Goal: Find specific page/section: Find specific page/section

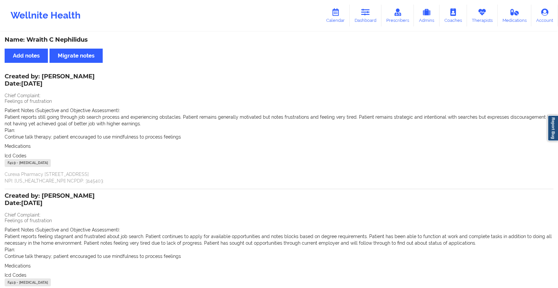
click at [471, 21] on link "Therapists" at bounding box center [482, 16] width 31 height 22
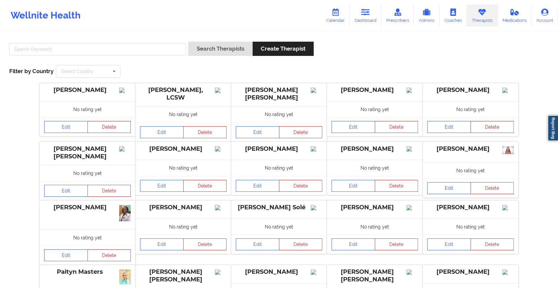
drag, startPoint x: 116, startPoint y: 58, endPoint x: 98, endPoint y: 53, distance: 18.6
click at [98, 53] on div at bounding box center [97, 51] width 181 height 19
click at [98, 53] on input "text" at bounding box center [97, 49] width 177 height 13
drag, startPoint x: 92, startPoint y: 51, endPoint x: 48, endPoint y: 45, distance: 44.7
click at [48, 45] on input "text" at bounding box center [97, 49] width 177 height 13
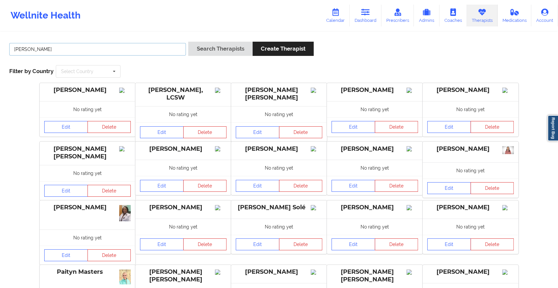
type input "[PERSON_NAME]"
click at [188, 42] on button "Search Therapists" at bounding box center [220, 49] width 64 height 14
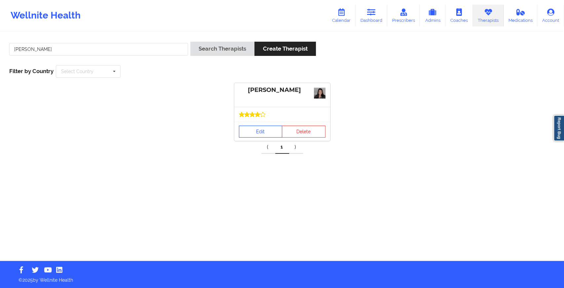
click at [253, 126] on link "Edit" at bounding box center [261, 132] width 44 height 12
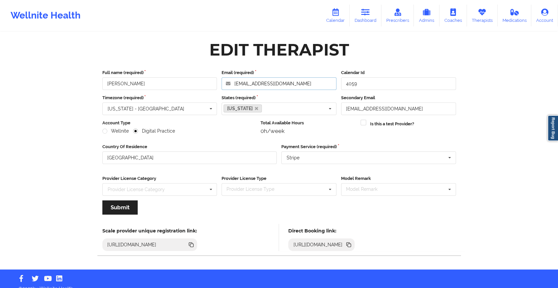
drag, startPoint x: 303, startPoint y: 82, endPoint x: 190, endPoint y: 92, distance: 113.7
click at [190, 92] on div "Full name (required) [PERSON_NAME] Email (required) [EMAIL_ADDRESS][DOMAIN_NAME…" at bounding box center [279, 144] width 363 height 159
click at [351, 244] on icon at bounding box center [349, 244] width 3 height 3
click at [372, 10] on link "Dashboard" at bounding box center [366, 16] width 32 height 22
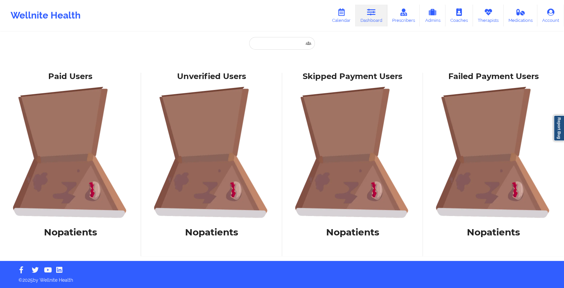
click at [273, 37] on div "Paid Unverified Wraith C Nephilidus - [EMAIL_ADDRESS][DOMAIN_NAME] Social Skipp…" at bounding box center [282, 130] width 564 height 261
click at [272, 37] on input "text" at bounding box center [281, 43] width 65 height 13
paste input "[EMAIL_ADDRESS][DOMAIN_NAME]"
type input "[EMAIL_ADDRESS][DOMAIN_NAME]"
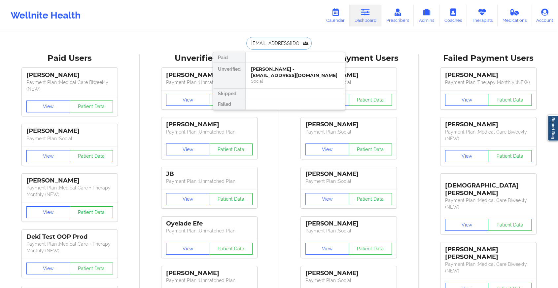
click at [276, 69] on div "[PERSON_NAME] - [EMAIL_ADDRESS][DOMAIN_NAME]" at bounding box center [295, 72] width 89 height 12
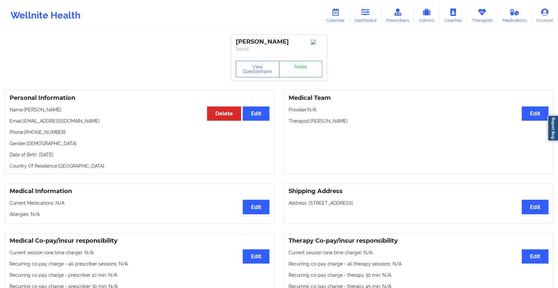
click at [291, 69] on link "Notes" at bounding box center [301, 69] width 44 height 17
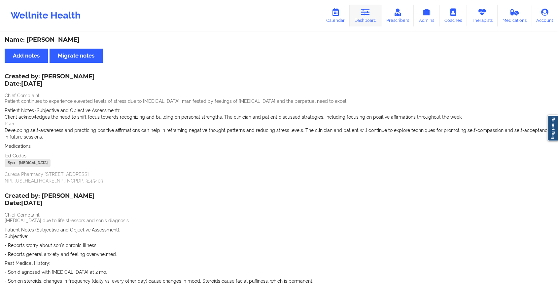
click at [367, 18] on link "Dashboard" at bounding box center [366, 16] width 32 height 22
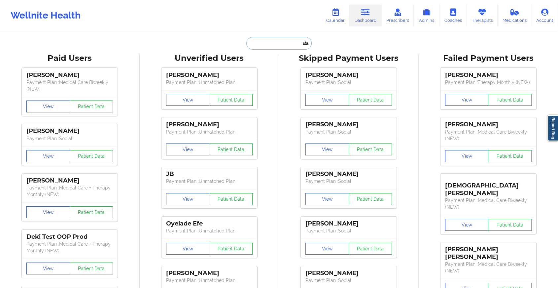
click at [263, 40] on input "text" at bounding box center [278, 43] width 65 height 13
paste input "[EMAIL_ADDRESS][DOMAIN_NAME]"
type input "[EMAIL_ADDRESS][DOMAIN_NAME]"
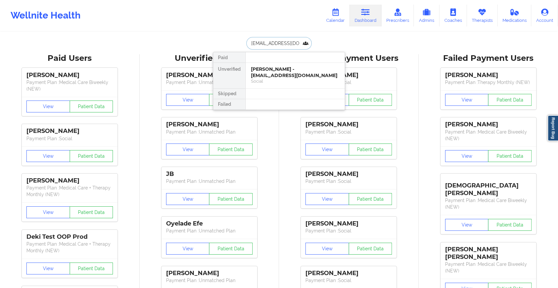
scroll to position [0, 9]
click at [283, 71] on div "[PERSON_NAME] - [EMAIL_ADDRESS][DOMAIN_NAME]" at bounding box center [295, 72] width 89 height 12
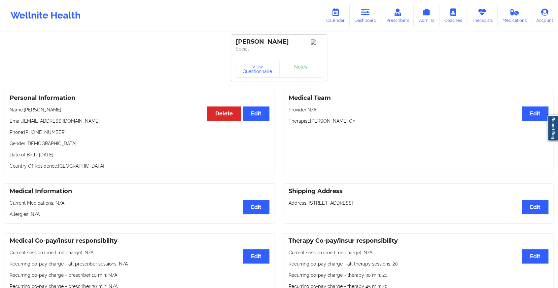
click at [300, 75] on link "Notes" at bounding box center [301, 69] width 44 height 17
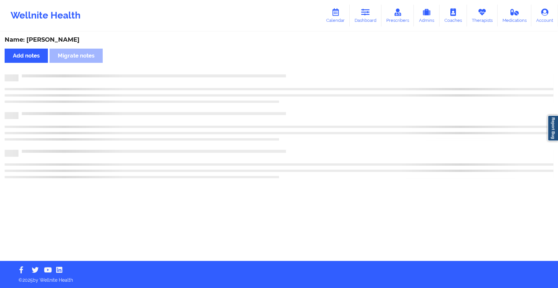
click at [300, 74] on div at bounding box center [285, 74] width 535 height 0
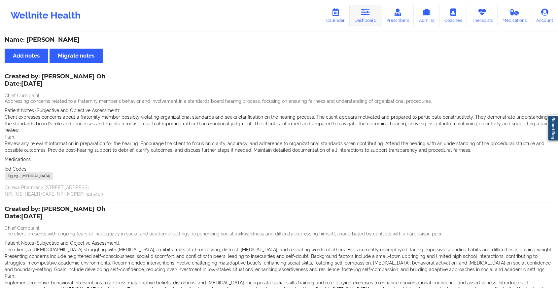
click at [366, 13] on icon at bounding box center [365, 12] width 9 height 7
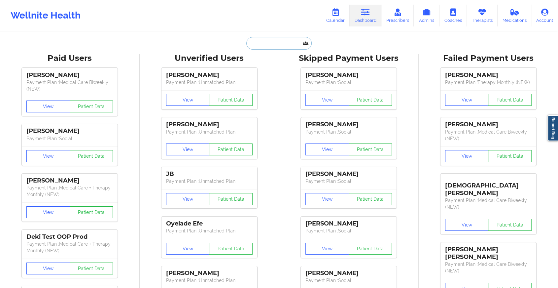
click at [285, 44] on input "text" at bounding box center [278, 43] width 65 height 13
drag, startPoint x: 288, startPoint y: 51, endPoint x: 298, endPoint y: 47, distance: 10.5
drag, startPoint x: 298, startPoint y: 47, endPoint x: 168, endPoint y: 25, distance: 131.2
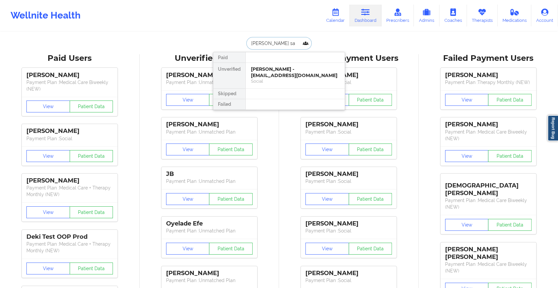
type input "[PERSON_NAME] saw"
click at [266, 74] on div "[PERSON_NAME] - [EMAIL_ADDRESS][DOMAIN_NAME]" at bounding box center [295, 72] width 89 height 12
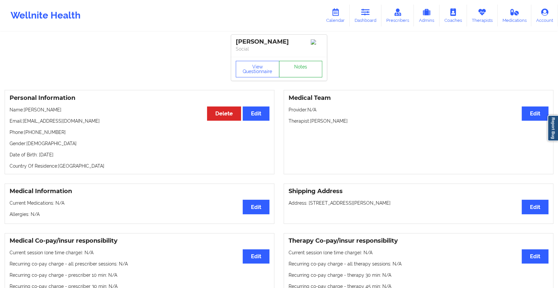
click at [296, 68] on link "Notes" at bounding box center [301, 69] width 44 height 17
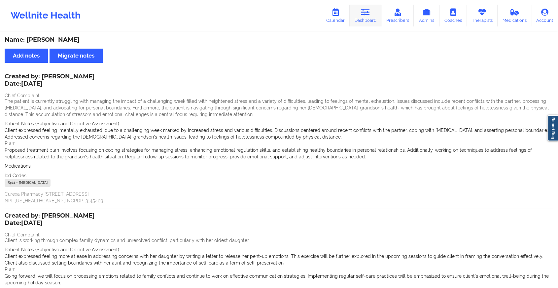
click at [354, 25] on link "Dashboard" at bounding box center [366, 16] width 32 height 22
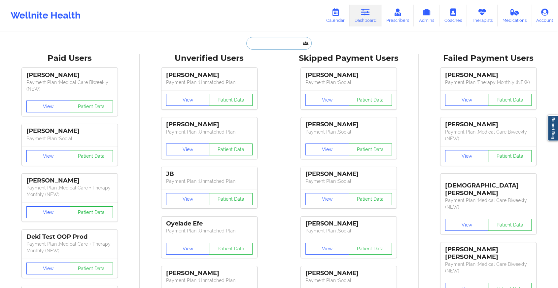
click at [282, 39] on input "text" at bounding box center [278, 43] width 65 height 13
paste input "[EMAIL_ADDRESS][DOMAIN_NAME]"
type input "[EMAIL_ADDRESS][DOMAIN_NAME]"
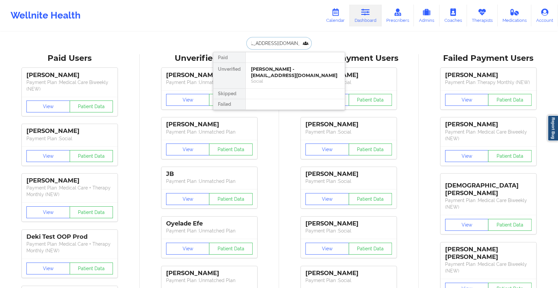
click at [285, 69] on div "[PERSON_NAME] - [EMAIL_ADDRESS][DOMAIN_NAME]" at bounding box center [295, 72] width 89 height 12
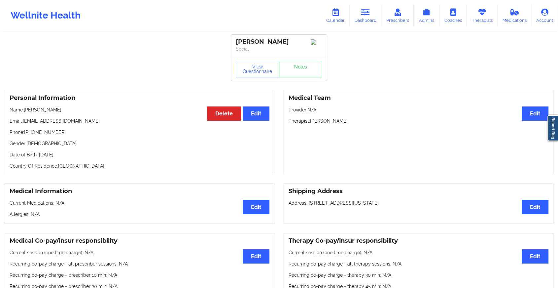
click at [301, 67] on link "Notes" at bounding box center [301, 69] width 44 height 17
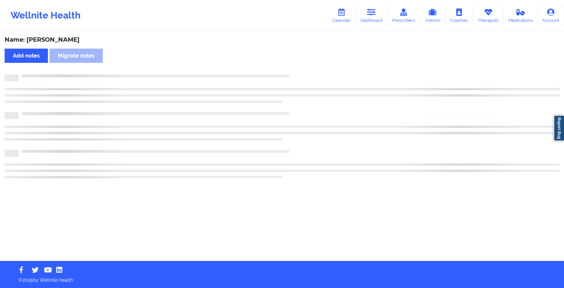
click at [301, 67] on div "Name: [PERSON_NAME] Add notes Migrate notes" at bounding box center [282, 146] width 564 height 228
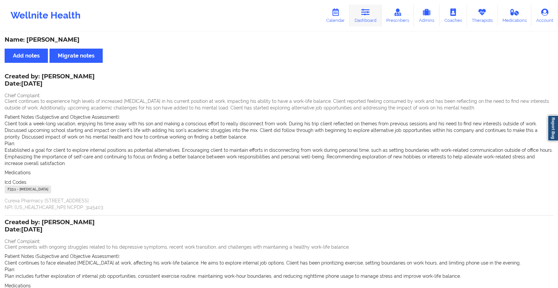
click at [367, 16] on link "Dashboard" at bounding box center [366, 16] width 32 height 22
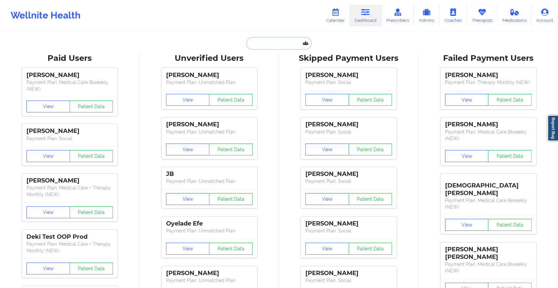
click at [280, 38] on input "text" at bounding box center [278, 43] width 65 height 13
paste input "[PERSON_NAME][EMAIL_ADDRESS][PERSON_NAME][DOMAIN_NAME]"
type input "[PERSON_NAME][EMAIL_ADDRESS][PERSON_NAME][DOMAIN_NAME]"
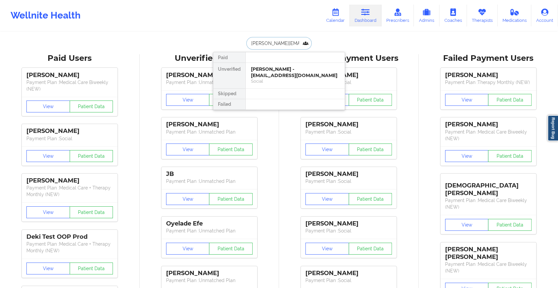
scroll to position [0, 4]
click at [292, 68] on div "Cecelia Sagun - [EMAIL_ADDRESS][PERSON_NAME][DOMAIN_NAME]" at bounding box center [295, 72] width 89 height 12
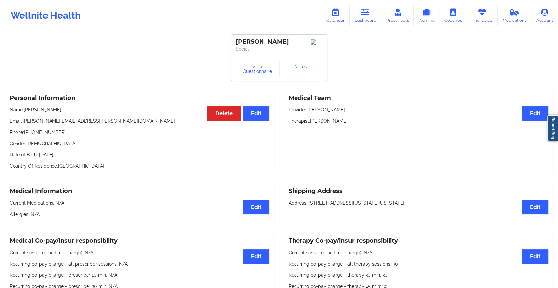
click at [303, 71] on link "Notes" at bounding box center [301, 69] width 44 height 17
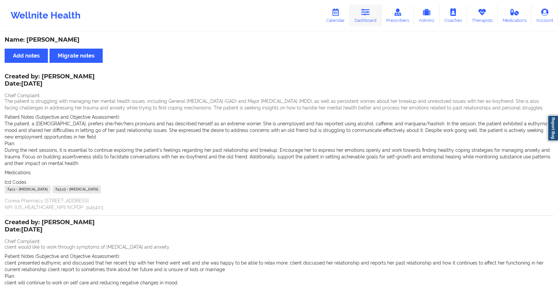
click at [363, 15] on icon at bounding box center [365, 12] width 9 height 7
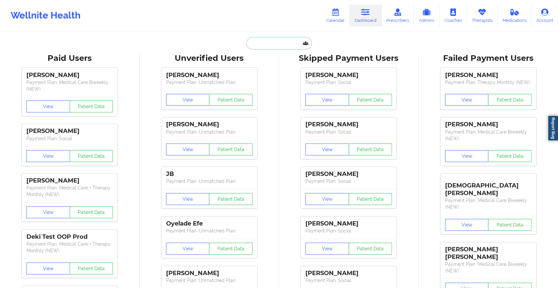
click at [266, 40] on input "text" at bounding box center [278, 43] width 65 height 13
paste input "[EMAIL_ADDRESS][DOMAIN_NAME]"
type input "[EMAIL_ADDRESS][DOMAIN_NAME]"
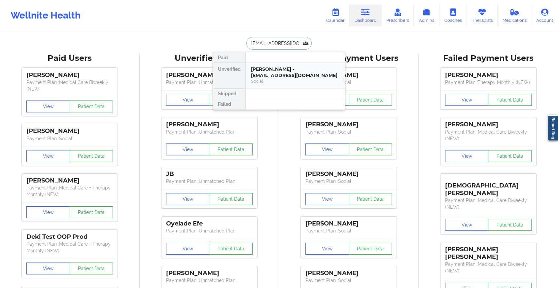
click at [267, 67] on div "[PERSON_NAME] - [EMAIL_ADDRESS][DOMAIN_NAME]" at bounding box center [295, 72] width 89 height 12
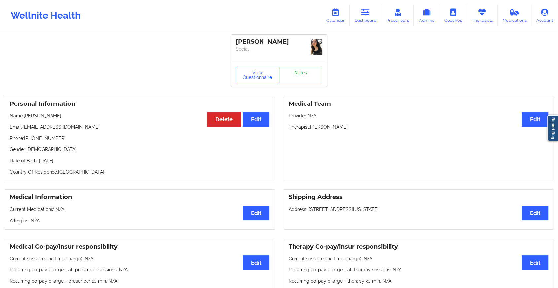
click at [301, 68] on link "Notes" at bounding box center [301, 75] width 44 height 17
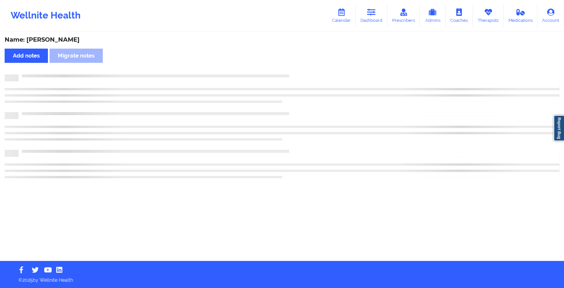
click at [301, 68] on div "Name: [PERSON_NAME] Add notes Migrate notes" at bounding box center [282, 146] width 564 height 228
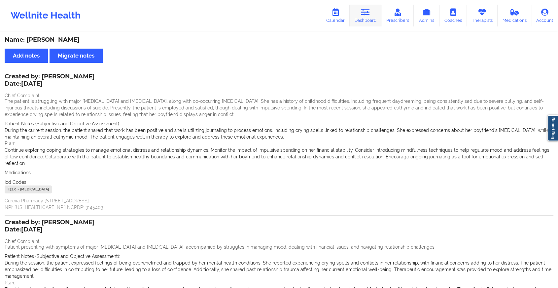
click at [359, 16] on link "Dashboard" at bounding box center [366, 16] width 32 height 22
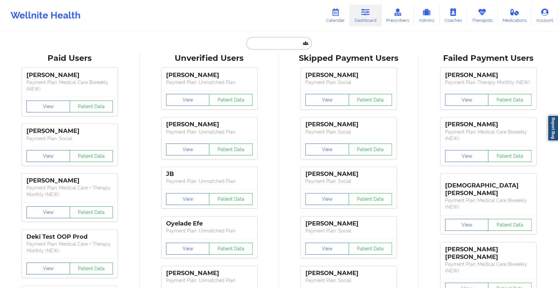
click at [261, 44] on input "text" at bounding box center [278, 43] width 65 height 13
paste input "[EMAIL_ADDRESS][DOMAIN_NAME]"
type input "[EMAIL_ADDRESS][DOMAIN_NAME]"
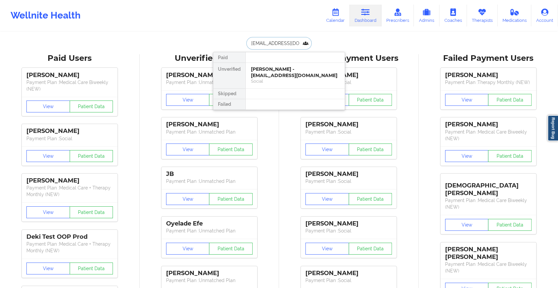
scroll to position [0, 8]
click at [271, 72] on div "Ginhans [PERSON_NAME] - [PERSON_NAME][EMAIL_ADDRESS][DOMAIN_NAME]" at bounding box center [295, 75] width 89 height 18
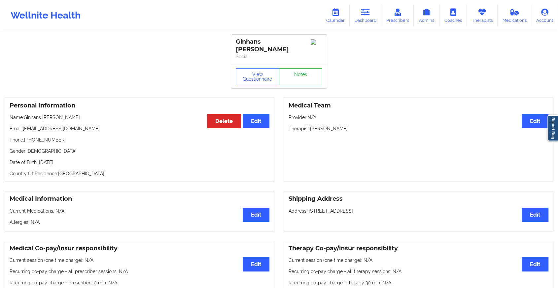
click at [308, 69] on link "Notes" at bounding box center [301, 76] width 44 height 17
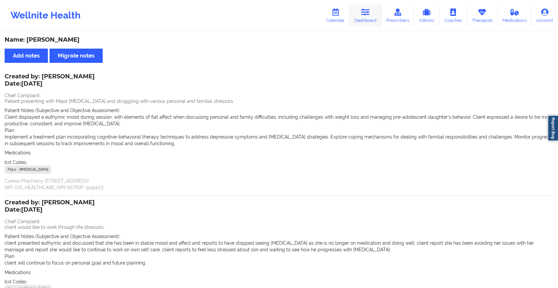
click at [374, 26] on link "Dashboard" at bounding box center [366, 16] width 32 height 22
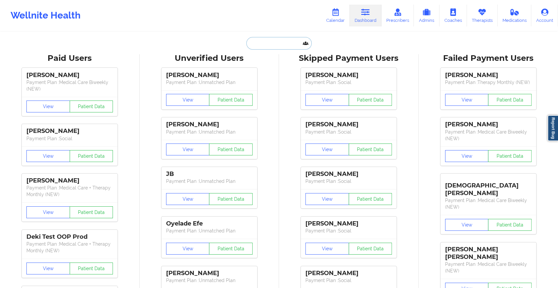
click at [274, 42] on input "text" at bounding box center [278, 43] width 65 height 13
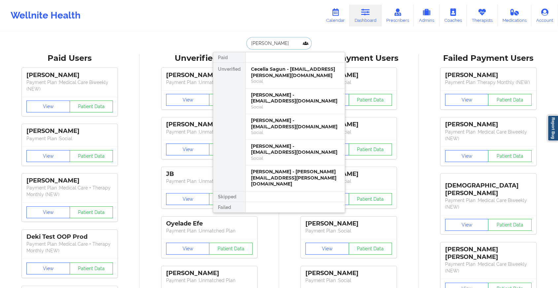
drag, startPoint x: 287, startPoint y: 45, endPoint x: 235, endPoint y: 36, distance: 52.0
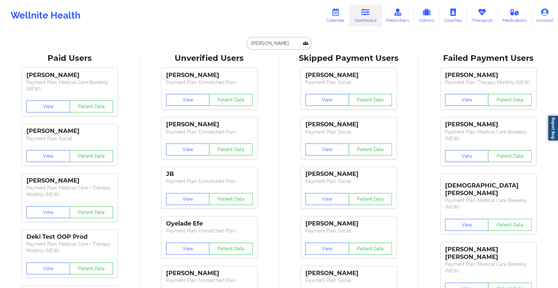
paste input "[EMAIL_ADDRESS][DOMAIN_NAME]"
type input "[EMAIL_ADDRESS][DOMAIN_NAME]"
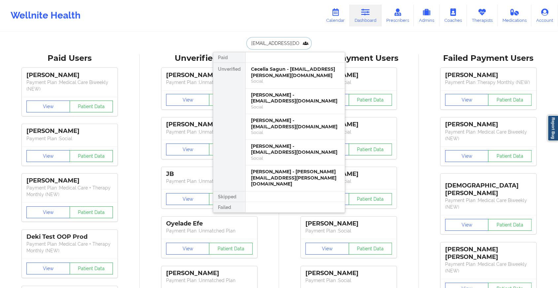
scroll to position [0, 11]
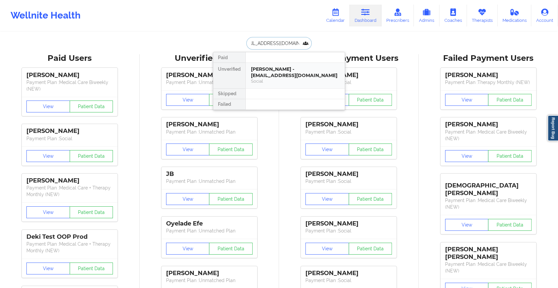
click at [294, 74] on div "[PERSON_NAME] - [EMAIL_ADDRESS][DOMAIN_NAME]" at bounding box center [295, 72] width 89 height 12
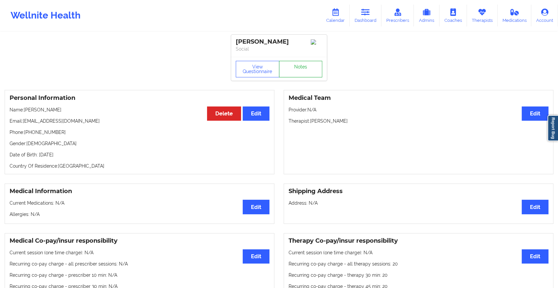
click at [299, 69] on link "Notes" at bounding box center [301, 69] width 44 height 17
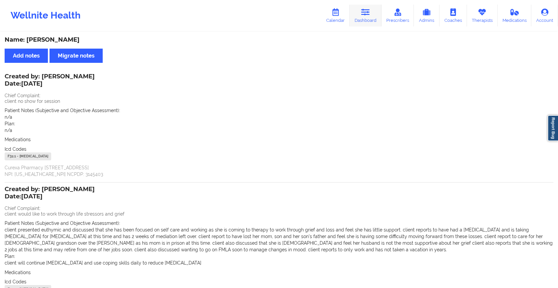
click at [365, 15] on icon at bounding box center [365, 12] width 9 height 7
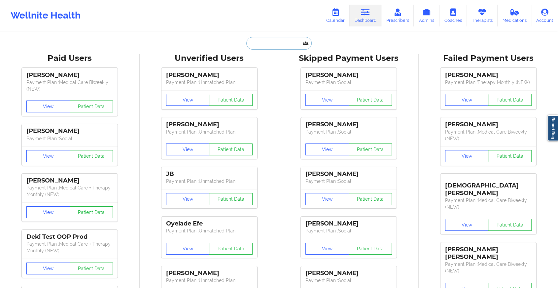
click at [282, 42] on input "text" at bounding box center [278, 43] width 65 height 13
paste input "[EMAIL_ADDRESS][DOMAIN_NAME]"
type input "[EMAIL_ADDRESS][DOMAIN_NAME]"
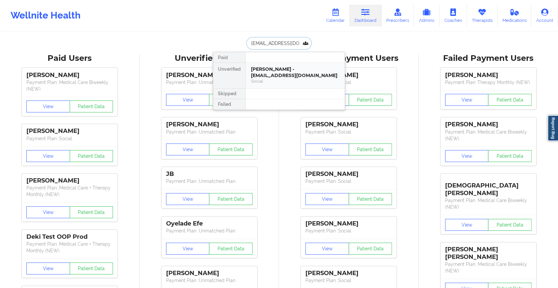
click at [285, 72] on div "[PERSON_NAME] - [EMAIL_ADDRESS][DOMAIN_NAME]" at bounding box center [295, 72] width 89 height 12
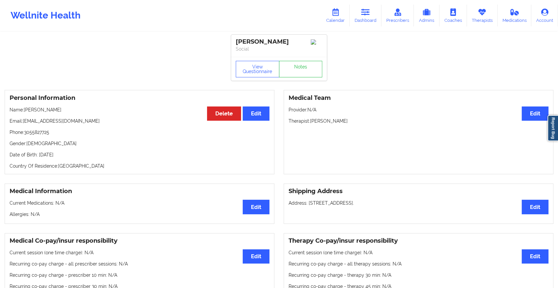
click at [299, 66] on div "View Questionnaire Notes" at bounding box center [279, 69] width 96 height 24
drag, startPoint x: 299, startPoint y: 66, endPoint x: 296, endPoint y: 71, distance: 6.1
click at [296, 71] on link "Notes" at bounding box center [301, 69] width 44 height 17
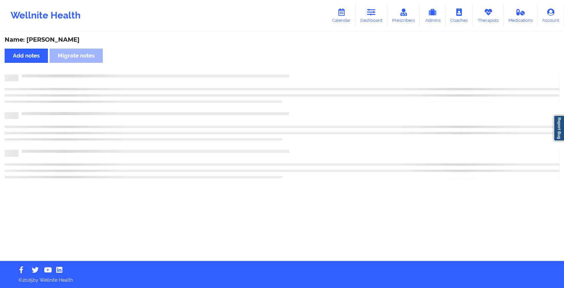
click at [296, 71] on div "Name: [PERSON_NAME] Add notes Migrate notes" at bounding box center [282, 146] width 564 height 228
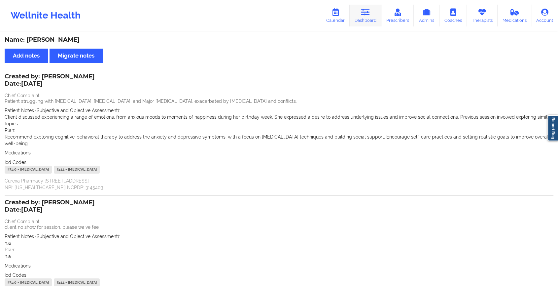
click at [372, 18] on link "Dashboard" at bounding box center [366, 16] width 32 height 22
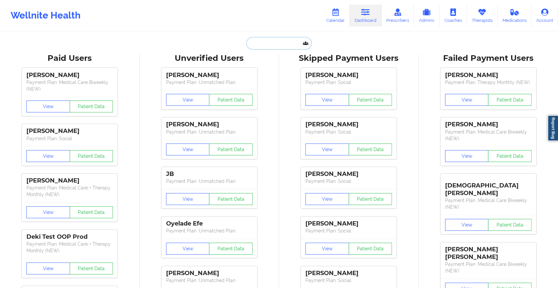
click at [280, 43] on input "text" at bounding box center [278, 43] width 65 height 13
paste input "[PERSON_NAME][EMAIL_ADDRESS][DOMAIN_NAME]"
type input "[PERSON_NAME][EMAIL_ADDRESS][DOMAIN_NAME]"
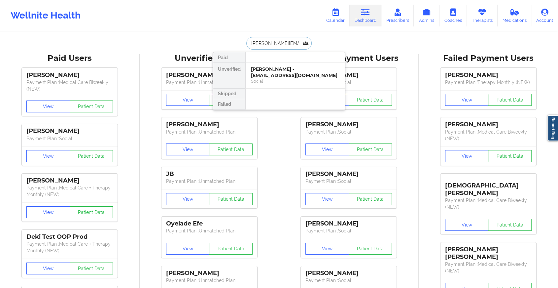
scroll to position [0, 2]
click at [291, 64] on div "[PERSON_NAME] - [PERSON_NAME][EMAIL_ADDRESS][DOMAIN_NAME] Social" at bounding box center [295, 75] width 99 height 25
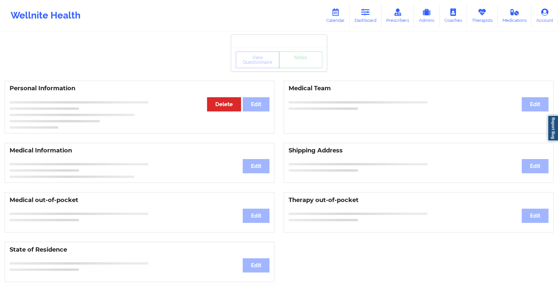
click at [298, 65] on div "View Questionnaire Notes" at bounding box center [279, 60] width 87 height 17
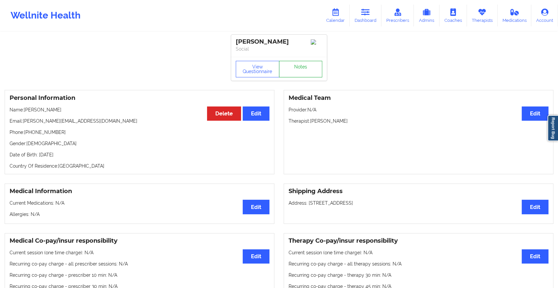
click at [298, 65] on link "Notes" at bounding box center [301, 69] width 44 height 17
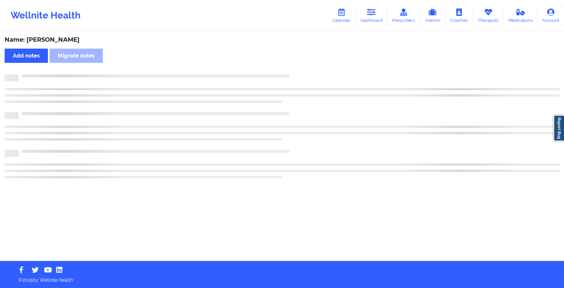
click at [298, 65] on div "Name: [PERSON_NAME] Add notes Migrate notes" at bounding box center [282, 146] width 564 height 228
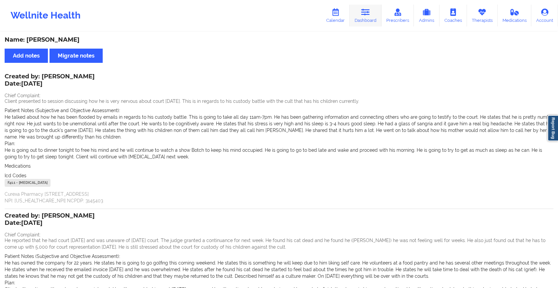
click at [364, 26] on link "Dashboard" at bounding box center [366, 16] width 32 height 22
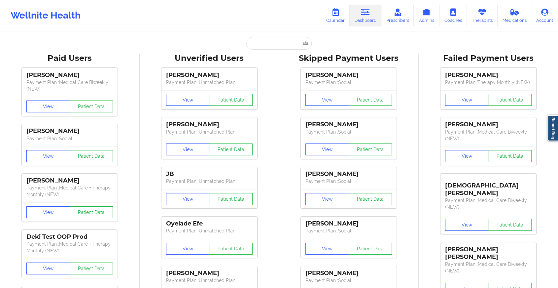
click at [272, 42] on input "text" at bounding box center [278, 43] width 65 height 13
paste input "[EMAIL_ADDRESS][DOMAIN_NAME]"
type input "[EMAIL_ADDRESS][DOMAIN_NAME]"
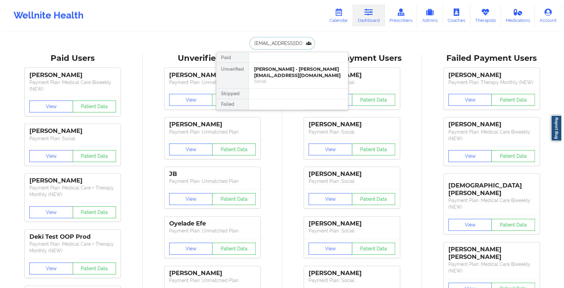
scroll to position [0, 11]
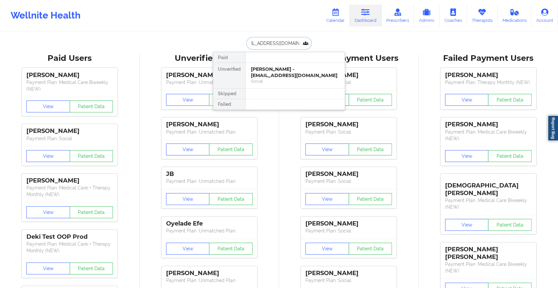
click at [296, 70] on div "[PERSON_NAME] - [EMAIL_ADDRESS][DOMAIN_NAME]" at bounding box center [295, 72] width 89 height 12
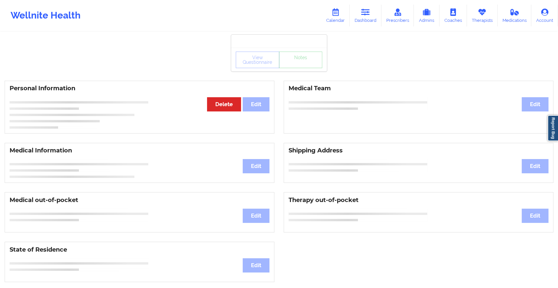
click at [296, 70] on div "View Questionnaire Notes" at bounding box center [279, 60] width 96 height 24
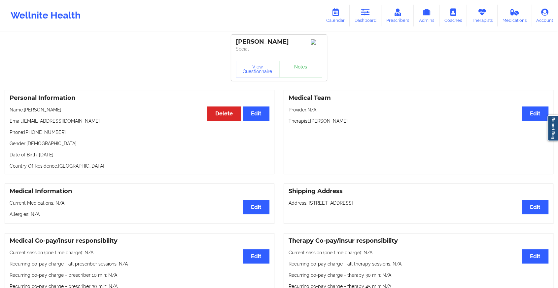
click at [296, 70] on link "Notes" at bounding box center [301, 69] width 44 height 17
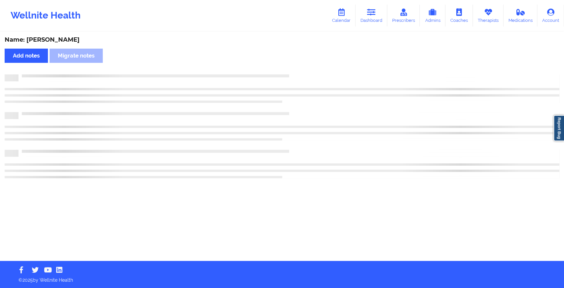
click at [296, 70] on div "Name: [PERSON_NAME] Add notes Migrate notes" at bounding box center [282, 146] width 564 height 228
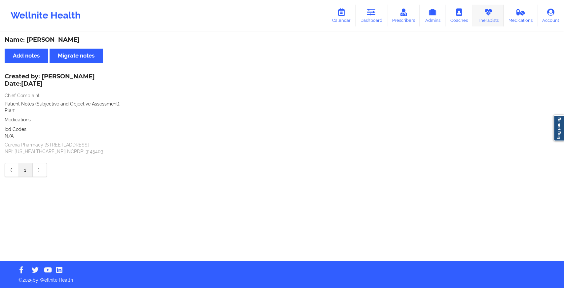
click at [487, 13] on icon at bounding box center [488, 12] width 9 height 7
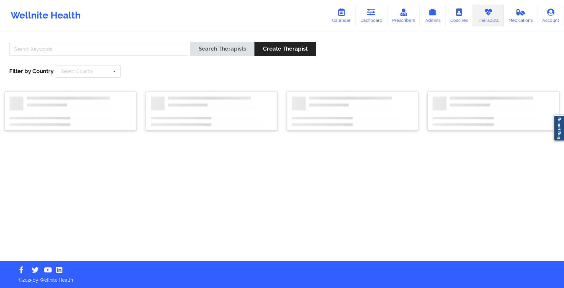
click at [46, 55] on div at bounding box center [98, 51] width 183 height 19
click at [33, 50] on input "text" at bounding box center [98, 49] width 179 height 13
type input "[PERSON_NAME]"
click at [190, 42] on button "Search Therapists" at bounding box center [222, 49] width 64 height 14
